Goal: Answer question/provide support

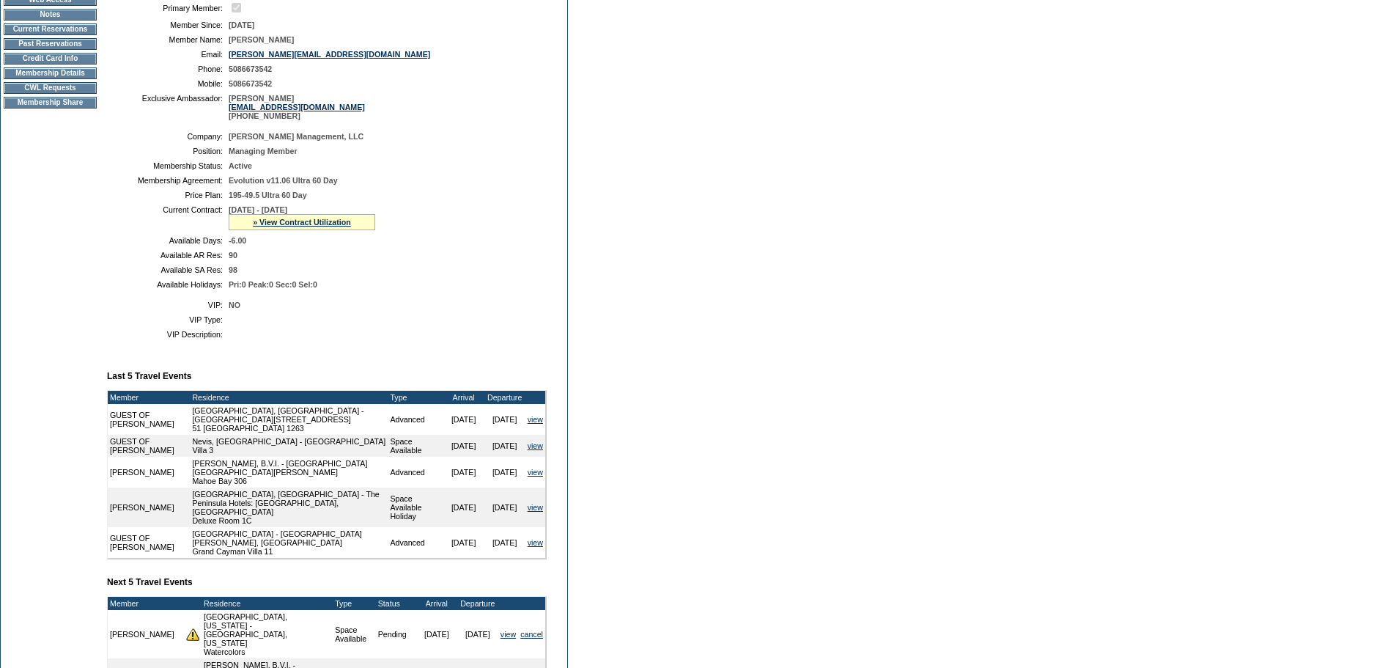
scroll to position [440, 0]
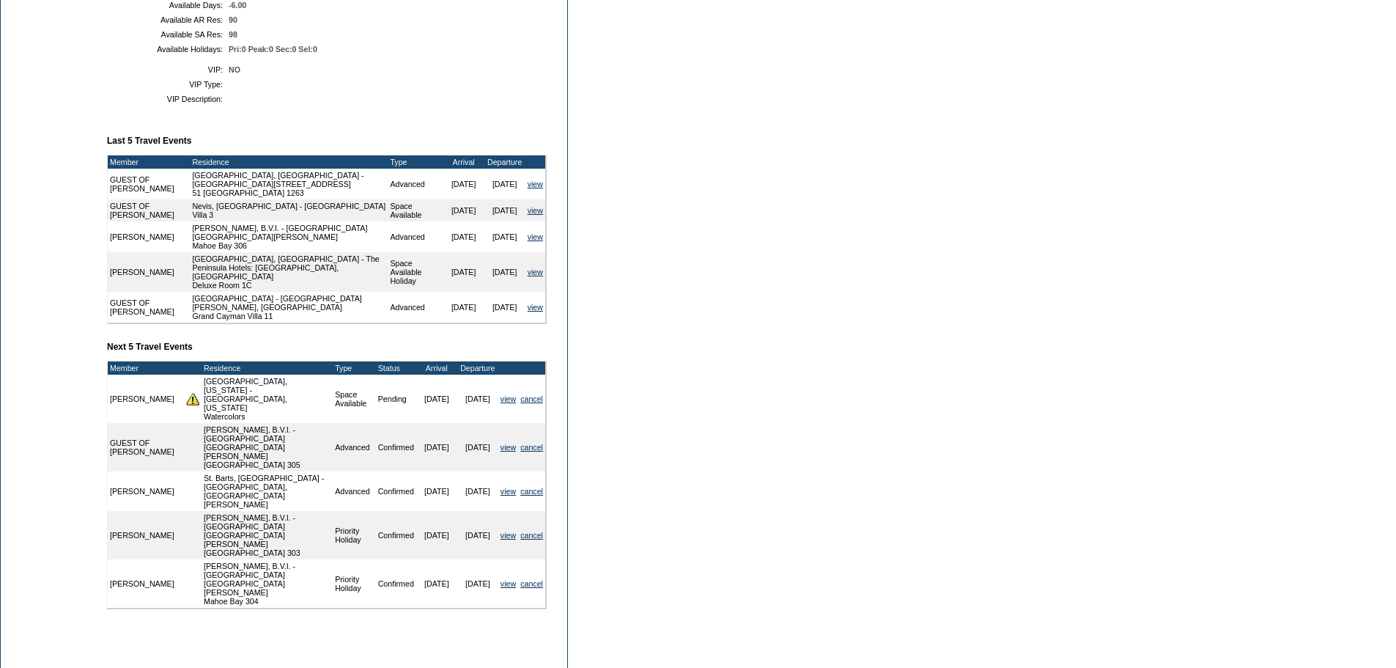
click at [775, 407] on form "Follow Us ::" at bounding box center [698, 152] width 1396 height 1184
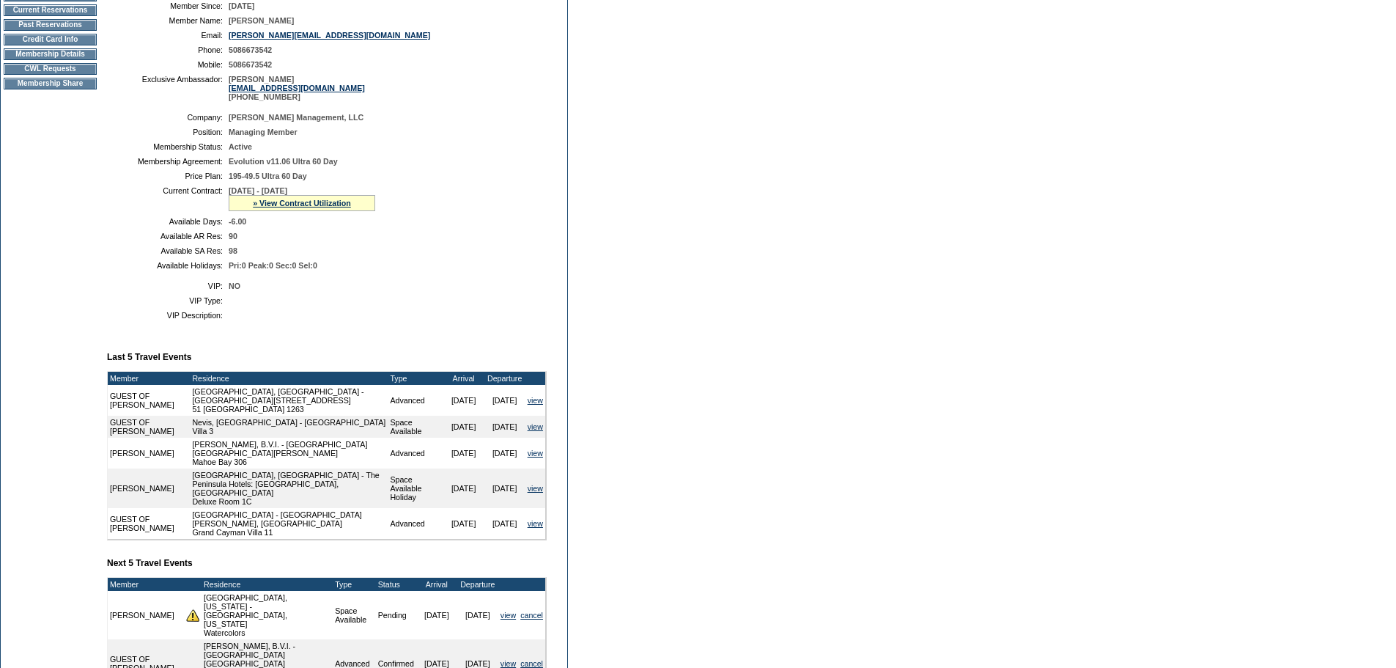
scroll to position [73, 0]
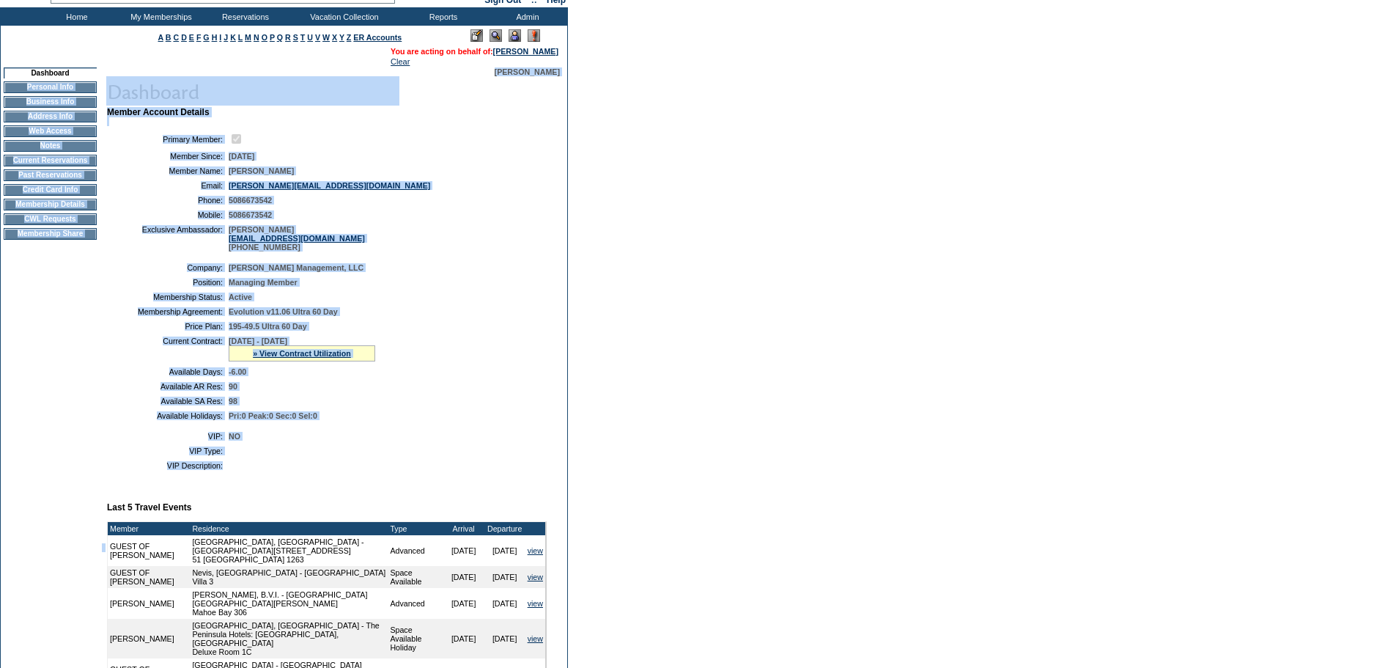
drag, startPoint x: 342, startPoint y: 487, endPoint x: 597, endPoint y: 221, distance: 368.5
click at [96, 82] on tr "Dashboard Personal Info Business Info Address Info Web Access Notes Current Res…" at bounding box center [284, 547] width 566 height 960
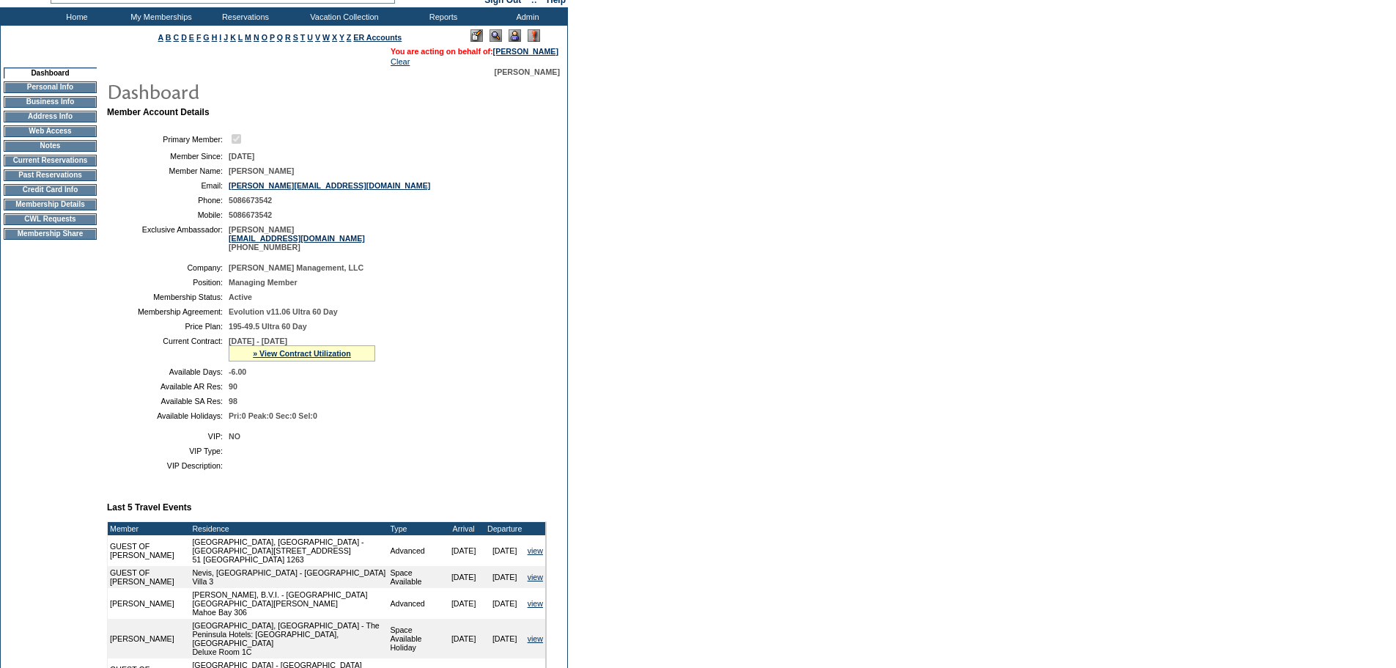
click at [599, 221] on form "Follow Us ::" at bounding box center [698, 519] width 1396 height 1184
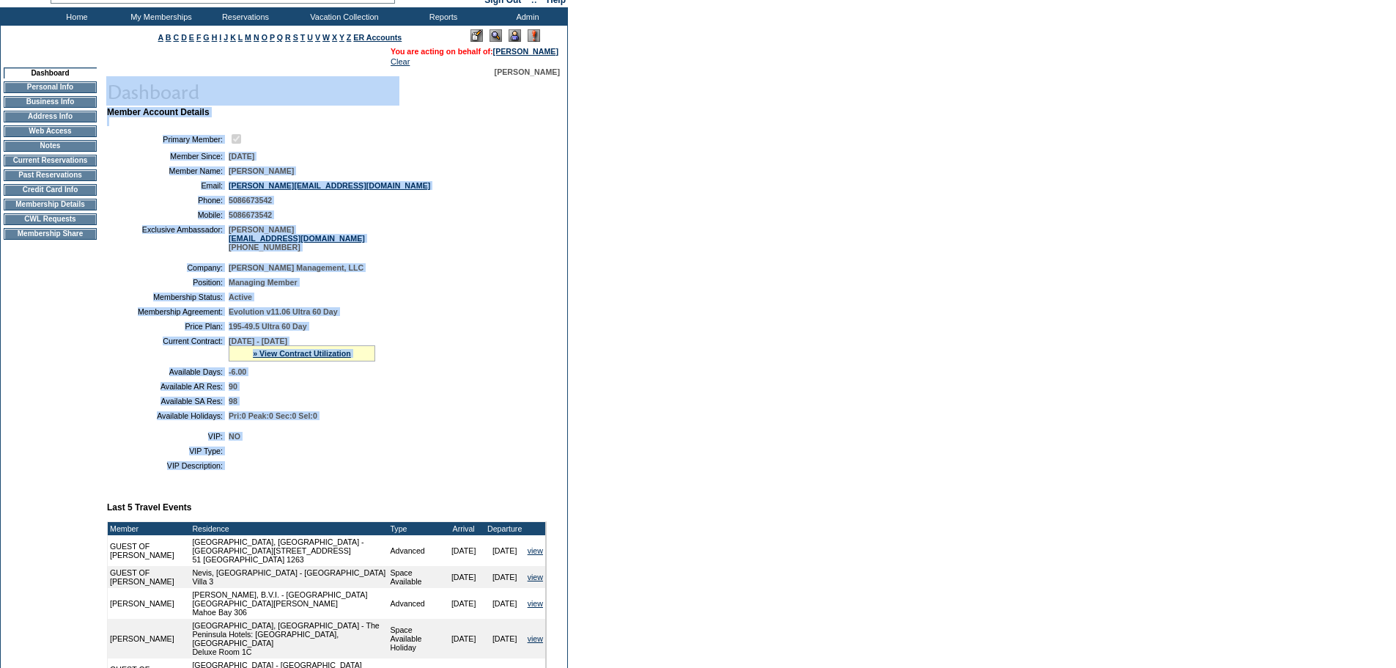
drag, startPoint x: 300, startPoint y: 496, endPoint x: 118, endPoint y: 97, distance: 438.7
click at [118, 97] on div "Member Account Details Primary Member: Member Since: [DATE] Member Name: [PERSO…" at bounding box center [333, 539] width 454 height 927
click at [449, 361] on td "[DATE] - [DATE] » View Contract Utilization Current Contract Remaining Balance …" at bounding box center [385, 348] width 312 height 25
click at [454, 420] on td "Pri:0 Peak:0 Sec:0 Sel:0" at bounding box center [385, 415] width 312 height 9
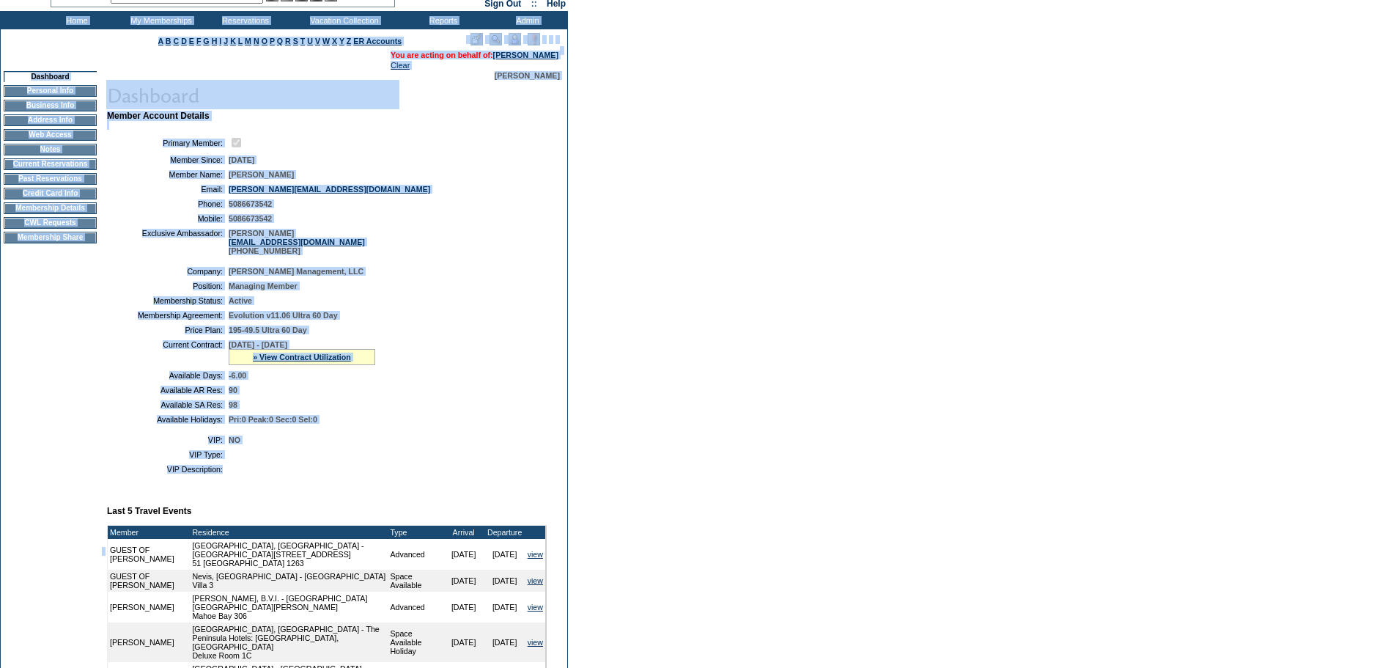
scroll to position [0, 0]
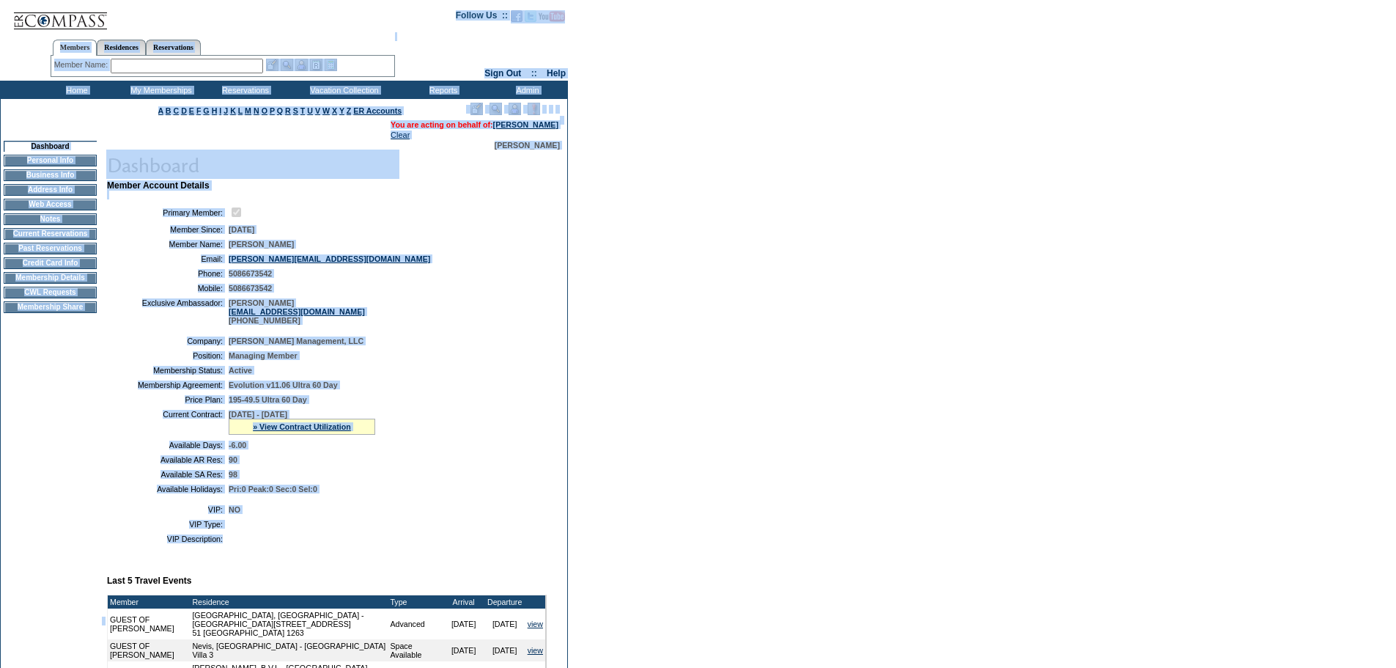
drag, startPoint x: 367, startPoint y: 481, endPoint x: 267, endPoint y: 119, distance: 375.6
click at [73, 10] on form "Follow Us ::" at bounding box center [698, 592] width 1396 height 1184
click at [462, 219] on td at bounding box center [385, 212] width 312 height 14
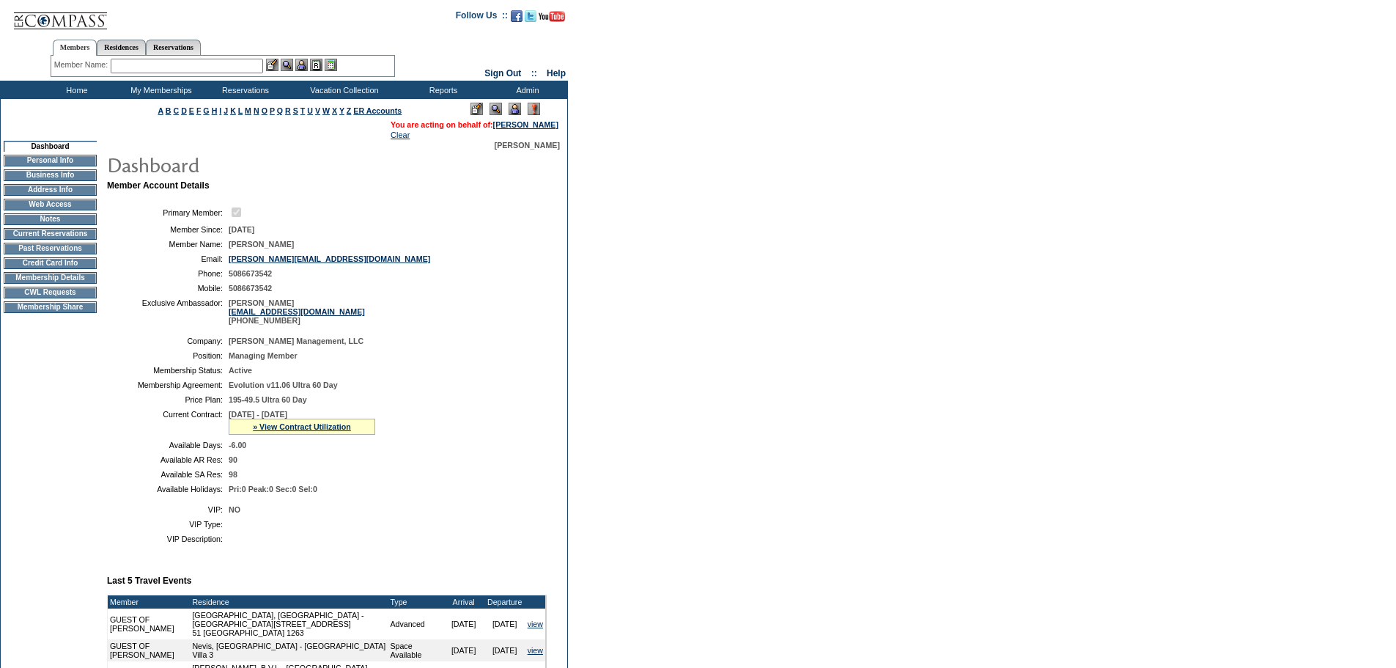
click at [207, 64] on input "text" at bounding box center [187, 66] width 152 height 15
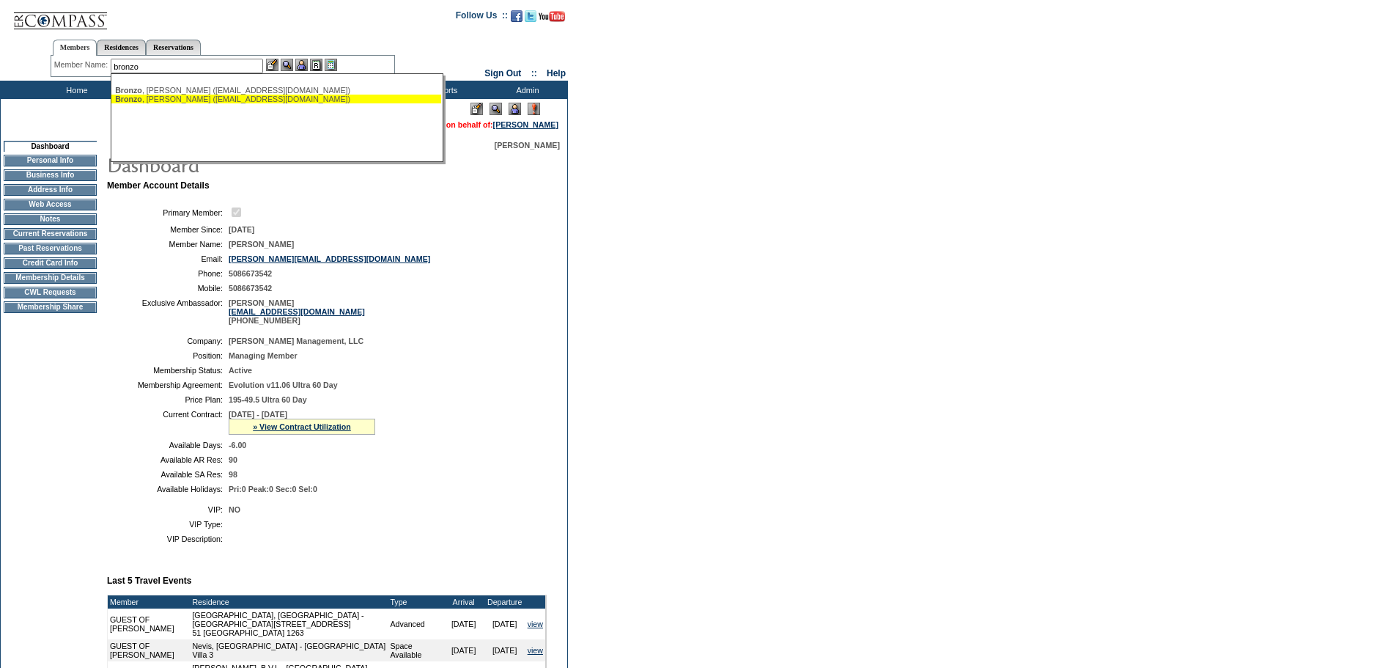
click at [215, 100] on div "[PERSON_NAME] ([EMAIL_ADDRESS][DOMAIN_NAME])" at bounding box center [276, 99] width 322 height 9
type input "[PERSON_NAME] ([EMAIL_ADDRESS][DOMAIN_NAME])"
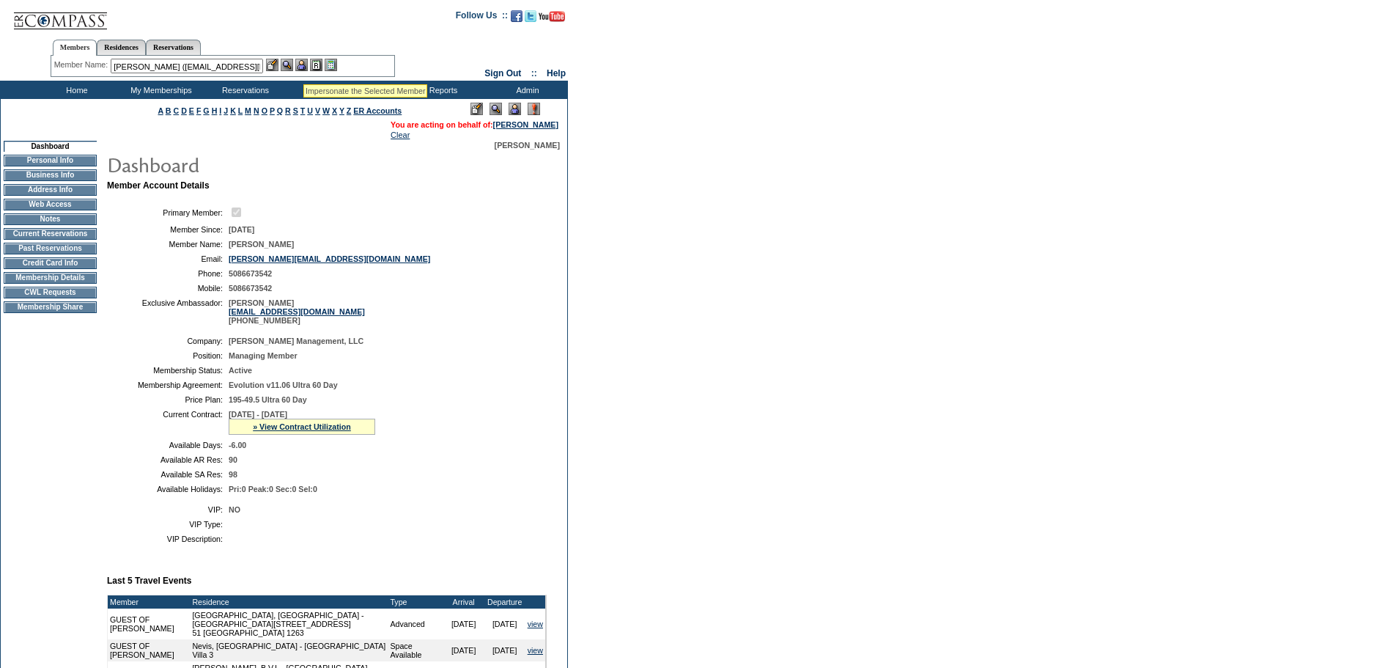
click at [306, 60] on img at bounding box center [301, 65] width 12 height 12
click at [511, 128] on link "[PERSON_NAME]" at bounding box center [525, 124] width 65 height 9
